Goal: Information Seeking & Learning: Learn about a topic

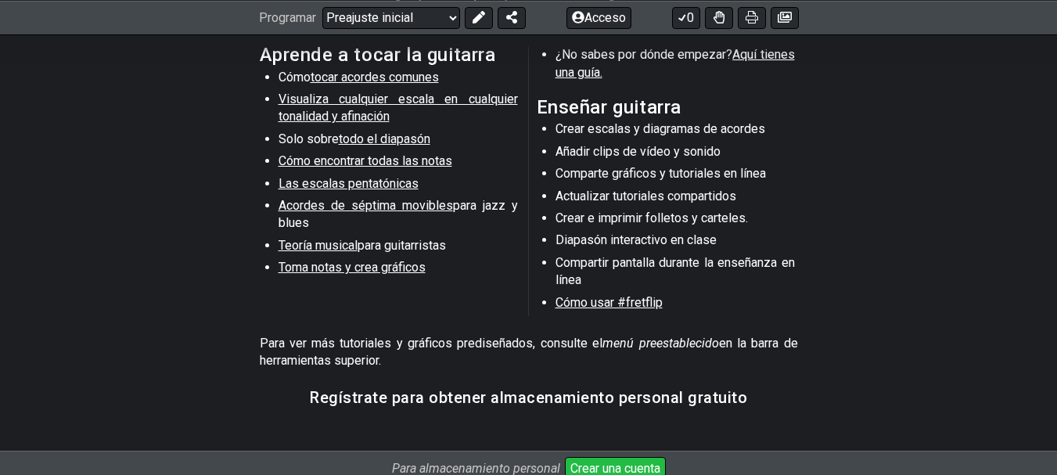
scroll to position [931, 0]
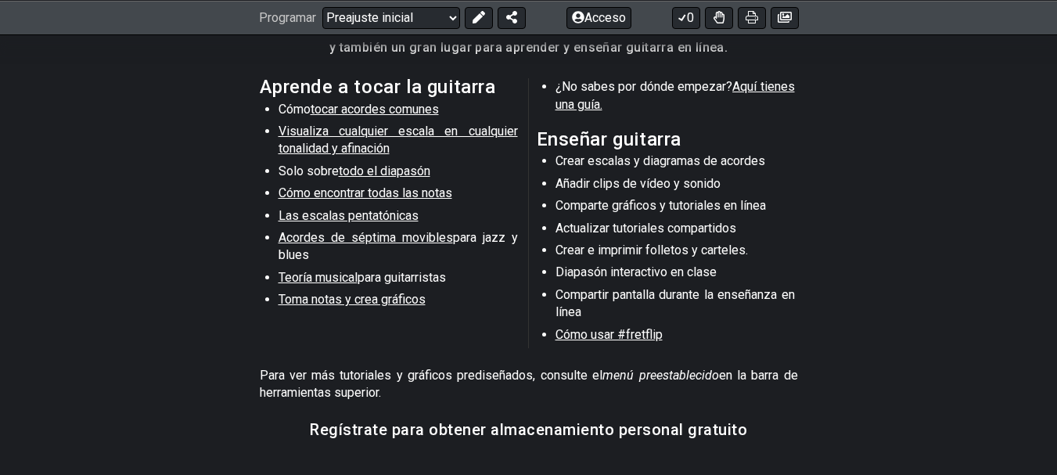
click at [345, 275] on font "Teoría musical" at bounding box center [317, 277] width 79 height 15
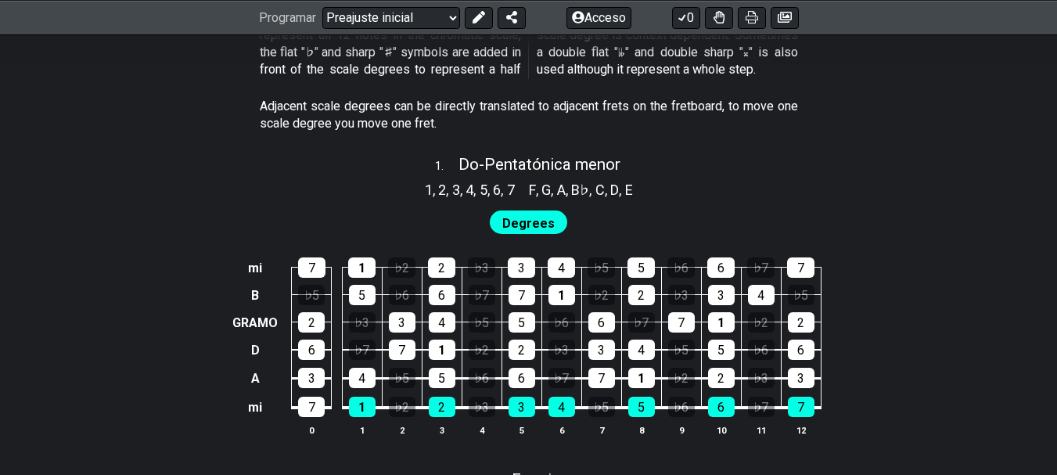
select select "/scale-degrees-and-intervals"
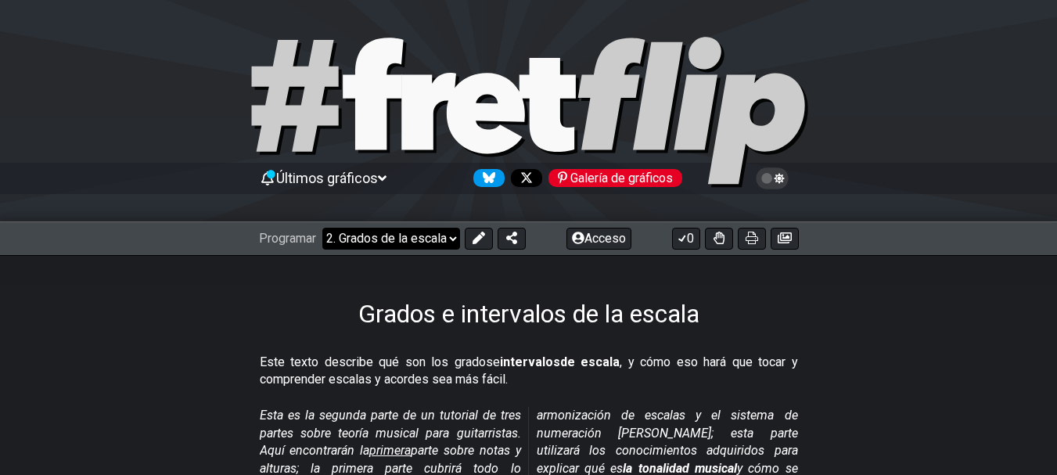
click at [454, 237] on select "¡Bienvenido a #fretflip! Preajuste inicial Preajuste personalizado Pentatónica …" at bounding box center [391, 239] width 138 height 22
click at [323, 228] on select "¡Bienvenido a #fretflip! Preajuste inicial Preajuste personalizado Pentatónica …" at bounding box center [391, 239] width 138 height 22
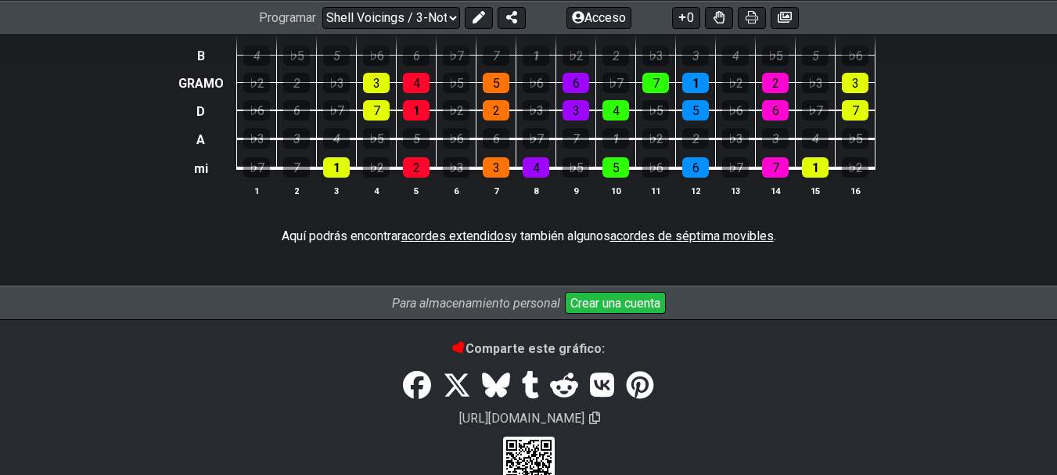
scroll to position [1824, 0]
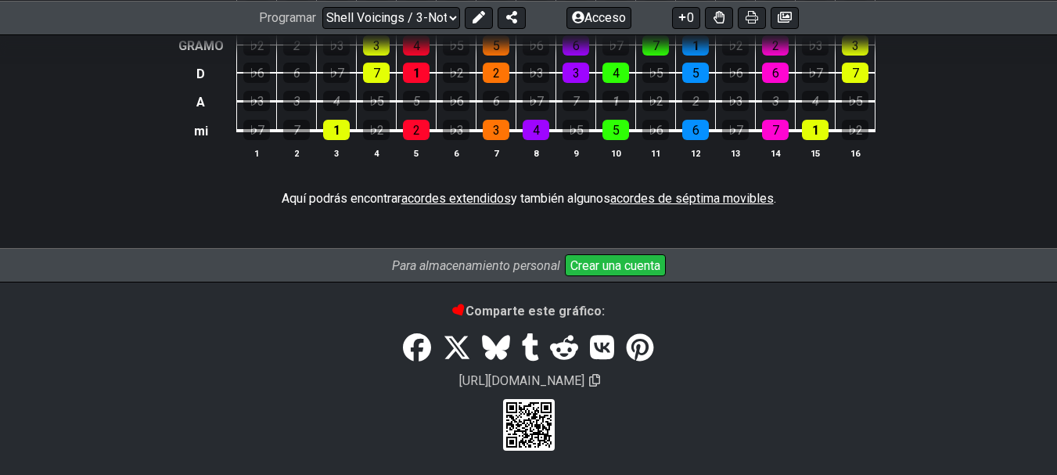
click at [480, 195] on font "acordes extendidos" at bounding box center [455, 198] width 109 height 15
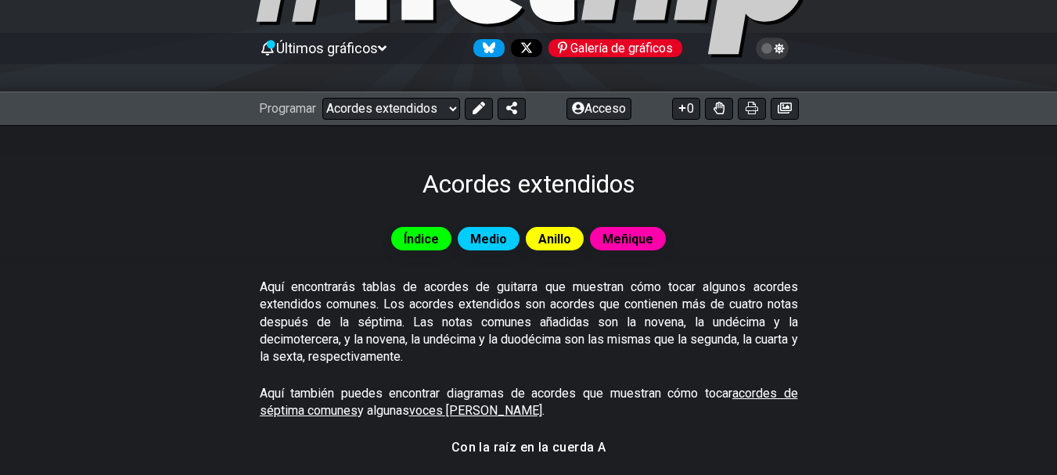
scroll to position [137, 0]
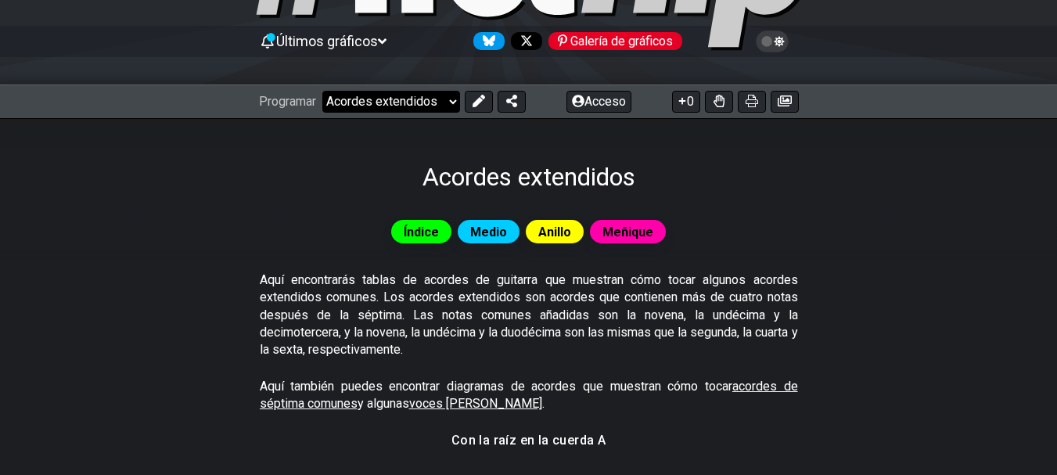
click at [457, 100] on select "¡Bienvenido a #fretflip! Shell Voicings / 3-Note-Chords Preajuste personalizado…" at bounding box center [391, 102] width 138 height 22
click at [323, 91] on select "¡Bienvenido a #fretflip! Shell Voicings / 3-Note-Chords Preajuste personalizado…" at bounding box center [391, 102] width 138 height 22
select select "/shell-voicings"
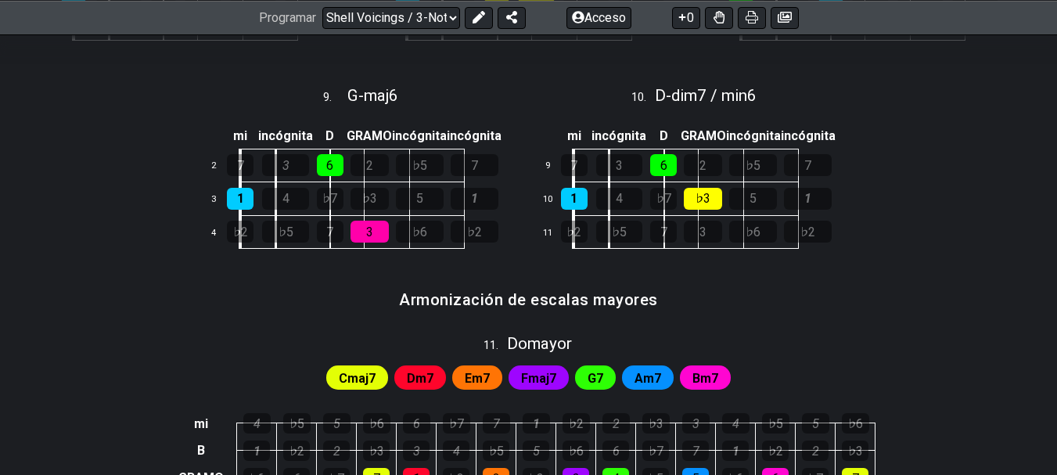
scroll to position [1310, 0]
